Goal: Information Seeking & Learning: Find specific fact

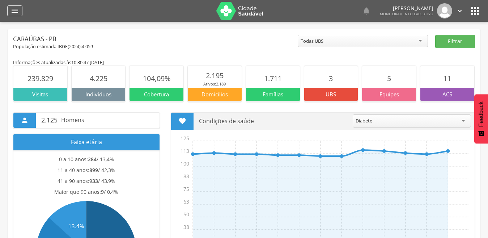
click at [11, 13] on icon "" at bounding box center [14, 11] width 9 height 9
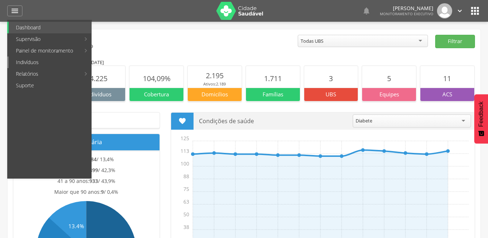
click at [42, 60] on link "Indivíduos" at bounding box center [50, 62] width 82 height 12
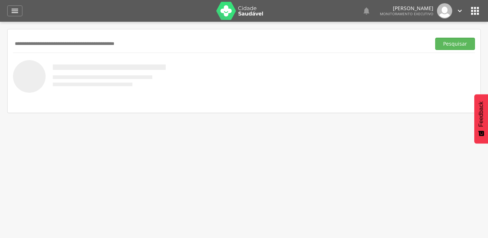
click at [34, 40] on input "text" at bounding box center [220, 44] width 415 height 12
type input "*****"
click at [435, 38] on button "Pesquisar" at bounding box center [455, 44] width 40 height 12
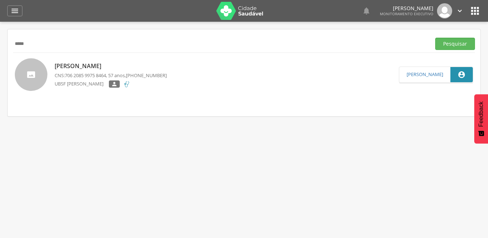
click at [61, 64] on p "[PERSON_NAME]" at bounding box center [111, 66] width 112 height 8
type input "**********"
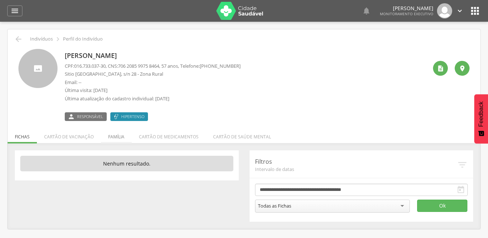
click at [116, 134] on li "Família" at bounding box center [116, 134] width 31 height 17
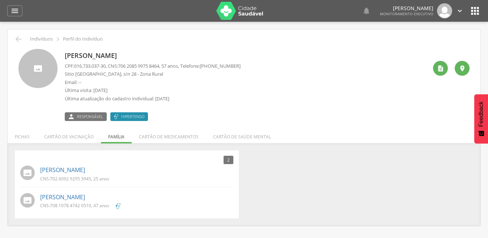
scroll to position [22, 0]
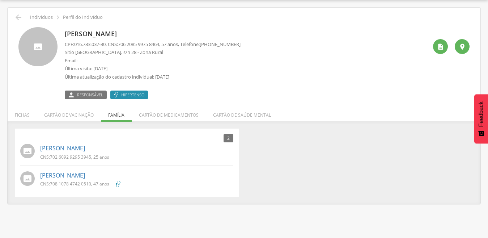
click at [67, 180] on span "708 1078 4742 0510" at bounding box center [70, 183] width 41 height 6
click at [69, 173] on link "[PERSON_NAME]" at bounding box center [62, 175] width 45 height 8
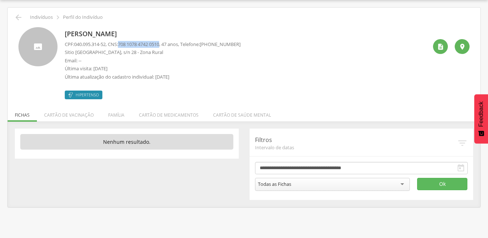
drag, startPoint x: 122, startPoint y: 44, endPoint x: 166, endPoint y: 41, distance: 43.5
click at [166, 41] on p "CPF: 040.095.314-52 , CNS: [PHONE_NUMBER] , 47 anos, Telefone: [PHONE_NUMBER]" at bounding box center [153, 44] width 176 height 7
copy p "708 1078 4742 0510"
